Goal: Transaction & Acquisition: Purchase product/service

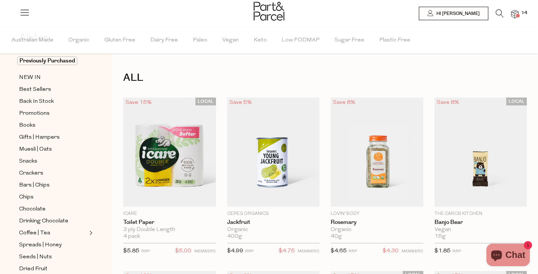
scroll to position [42, 0]
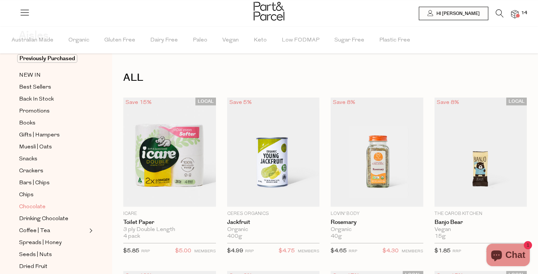
click at [31, 209] on span "Chocolate" at bounding box center [32, 207] width 27 height 9
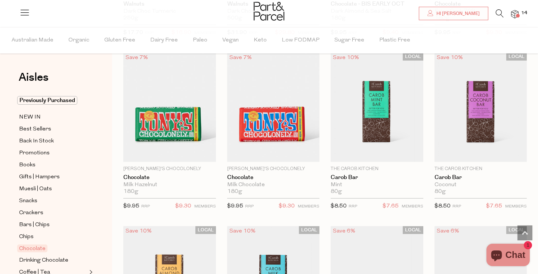
scroll to position [1810, 0]
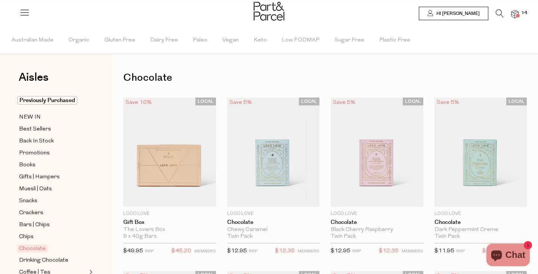
click at [502, 15] on icon at bounding box center [500, 13] width 8 height 8
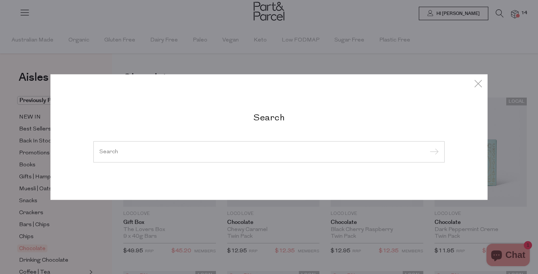
type input "l"
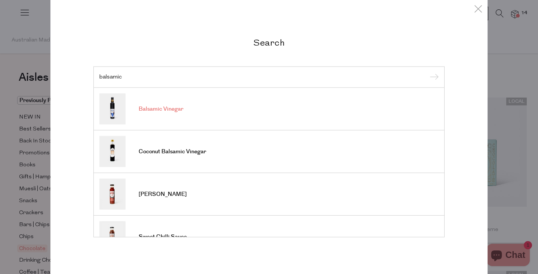
type input "balsamic"
click at [175, 121] on link "Balsamic Vinegar" at bounding box center [269, 108] width 340 height 31
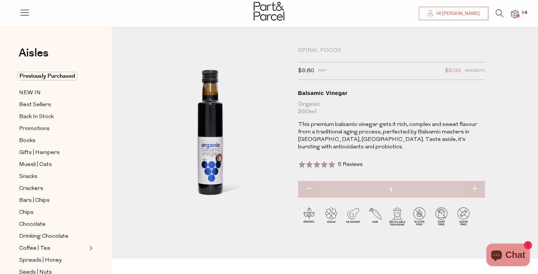
scroll to position [1, 0]
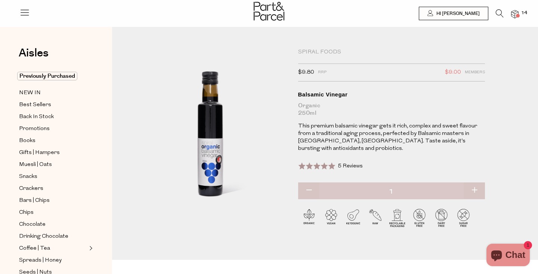
click at [476, 184] on button "button" at bounding box center [474, 190] width 21 height 16
type input "2"
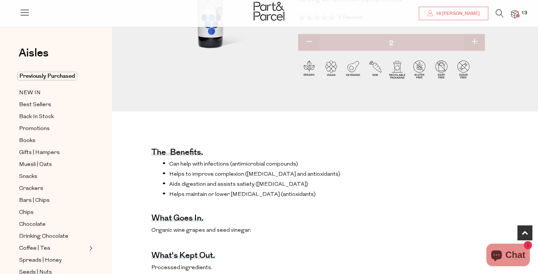
scroll to position [148, 0]
click at [309, 35] on button "button" at bounding box center [308, 43] width 21 height 16
type input "1"
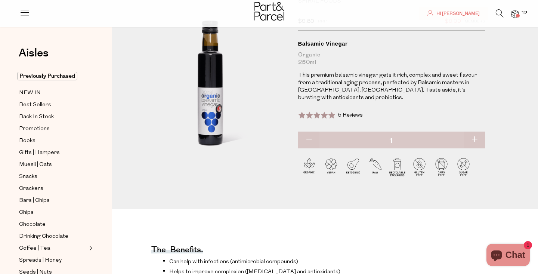
scroll to position [0, 0]
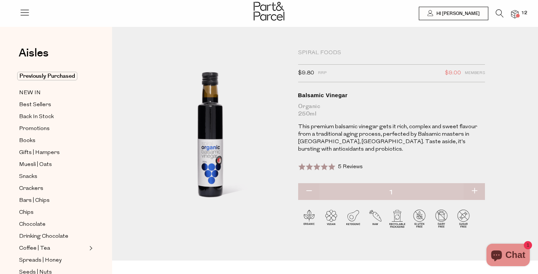
click at [514, 18] on li "12" at bounding box center [511, 14] width 15 height 10
click at [518, 12] on img at bounding box center [515, 14] width 7 height 9
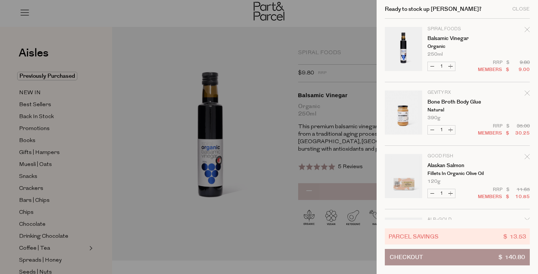
click at [155, 117] on div at bounding box center [269, 137] width 538 height 274
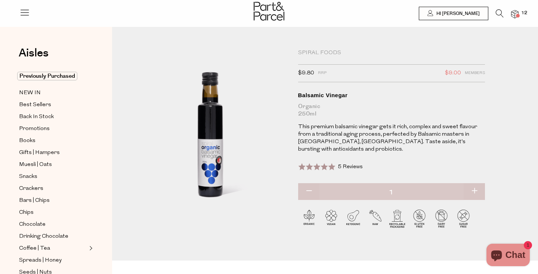
click at [501, 14] on icon at bounding box center [500, 13] width 8 height 8
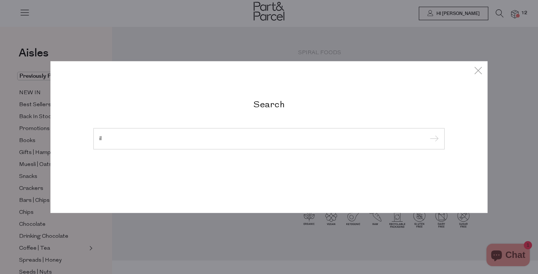
type input "i"
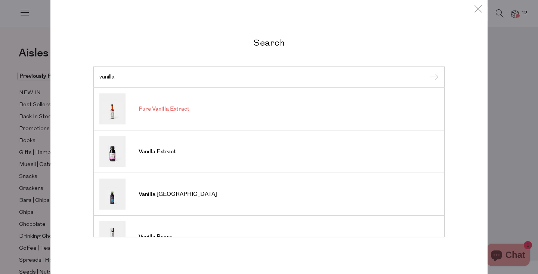
type input "vanilla"
click at [428, 72] on input "submit" at bounding box center [433, 77] width 11 height 11
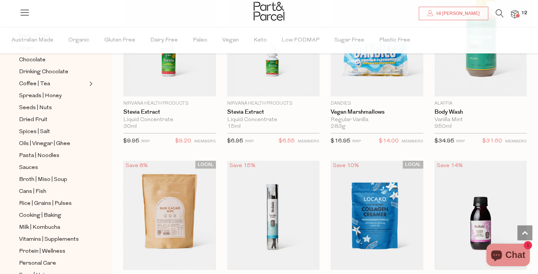
scroll to position [189, 0]
click at [43, 217] on span "Cooking | Baking" at bounding box center [40, 215] width 42 height 9
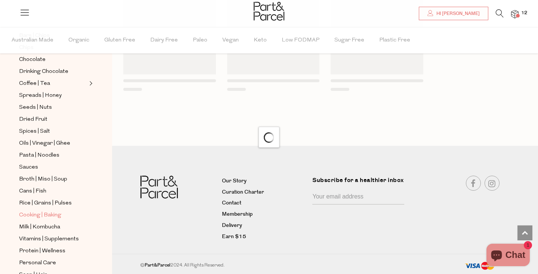
scroll to position [626, 0]
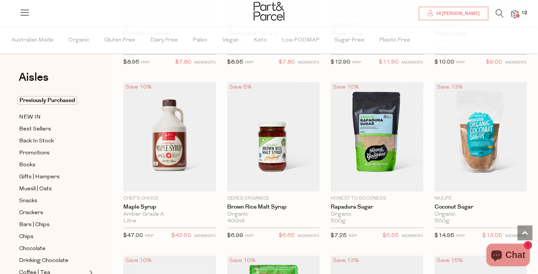
scroll to position [1594, 0]
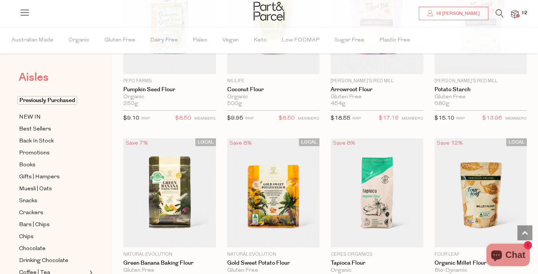
click at [32, 81] on span "Aisles" at bounding box center [34, 77] width 30 height 16
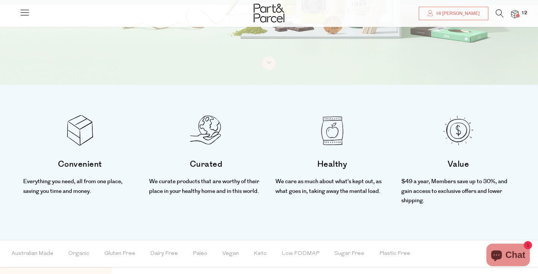
scroll to position [62, 0]
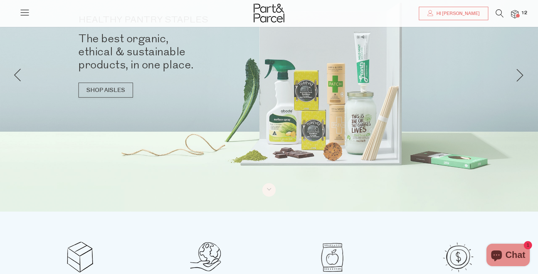
click at [28, 8] on icon at bounding box center [24, 12] width 10 height 10
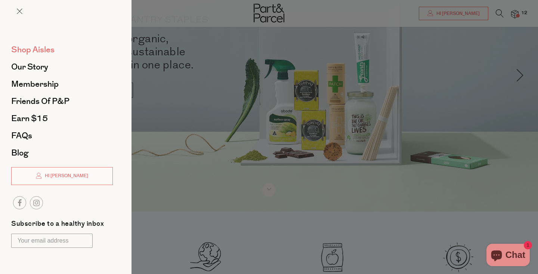
click at [24, 50] on span "Shop Aisles" at bounding box center [32, 50] width 43 height 12
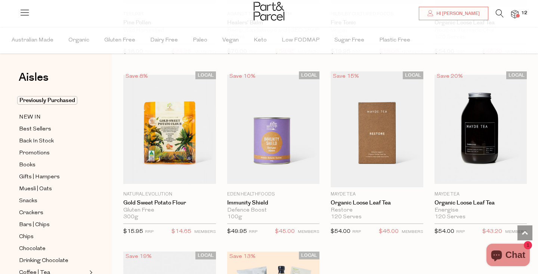
scroll to position [1949, 0]
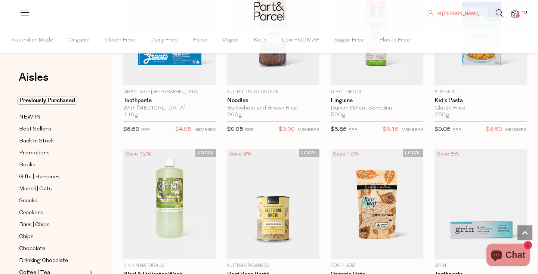
scroll to position [4140, 0]
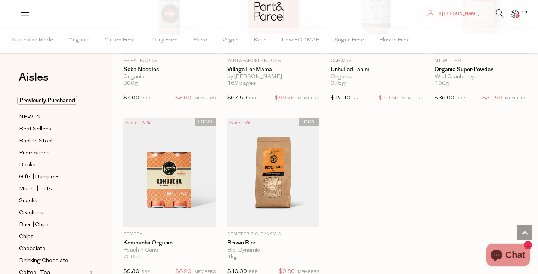
scroll to position [6426, 0]
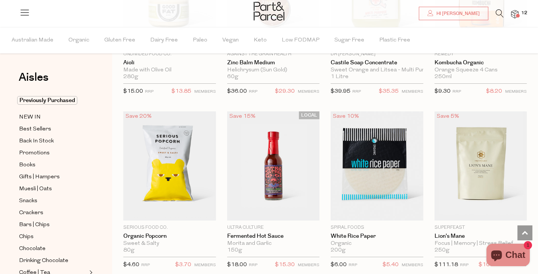
scroll to position [8001, 0]
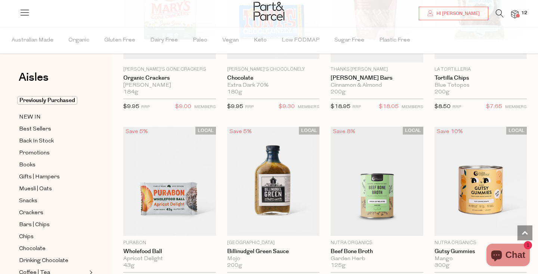
scroll to position [10423, 0]
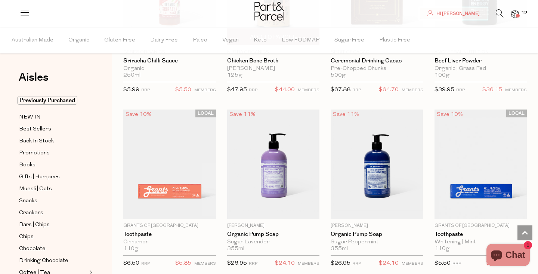
scroll to position [12868, 0]
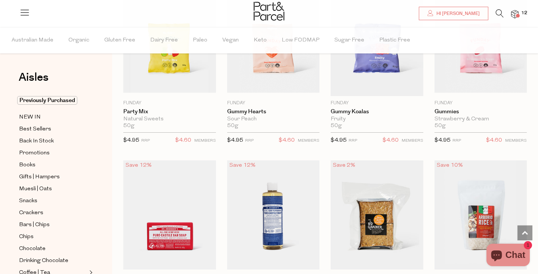
scroll to position [14923, 0]
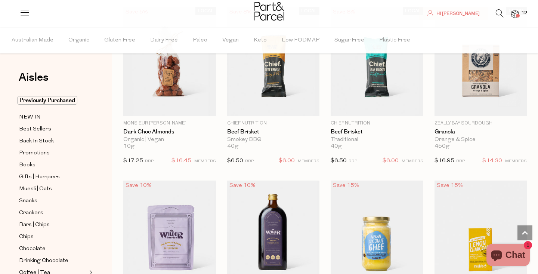
scroll to position [15950, 0]
